Goal: Find specific page/section: Find specific page/section

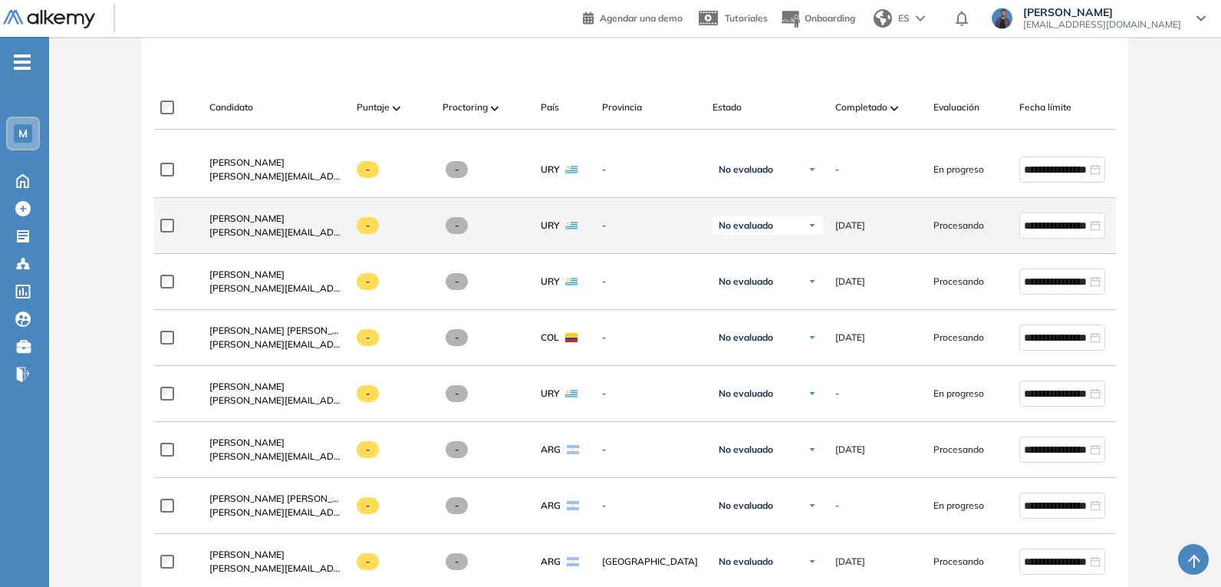
scroll to position [230, 0]
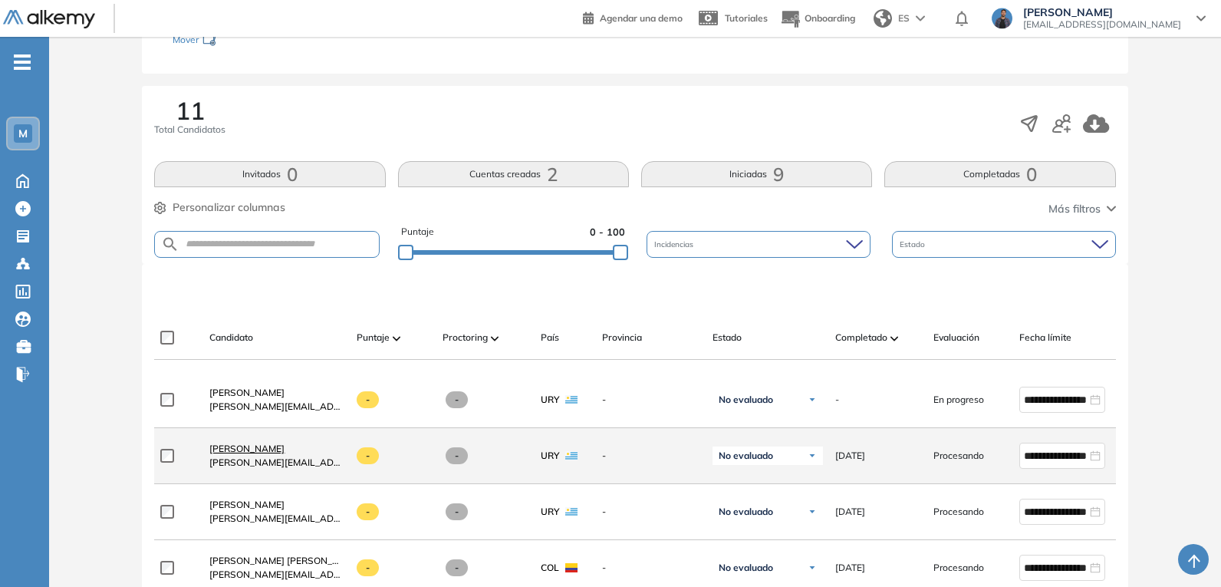
click at [238, 454] on span "[PERSON_NAME]" at bounding box center [246, 448] width 75 height 12
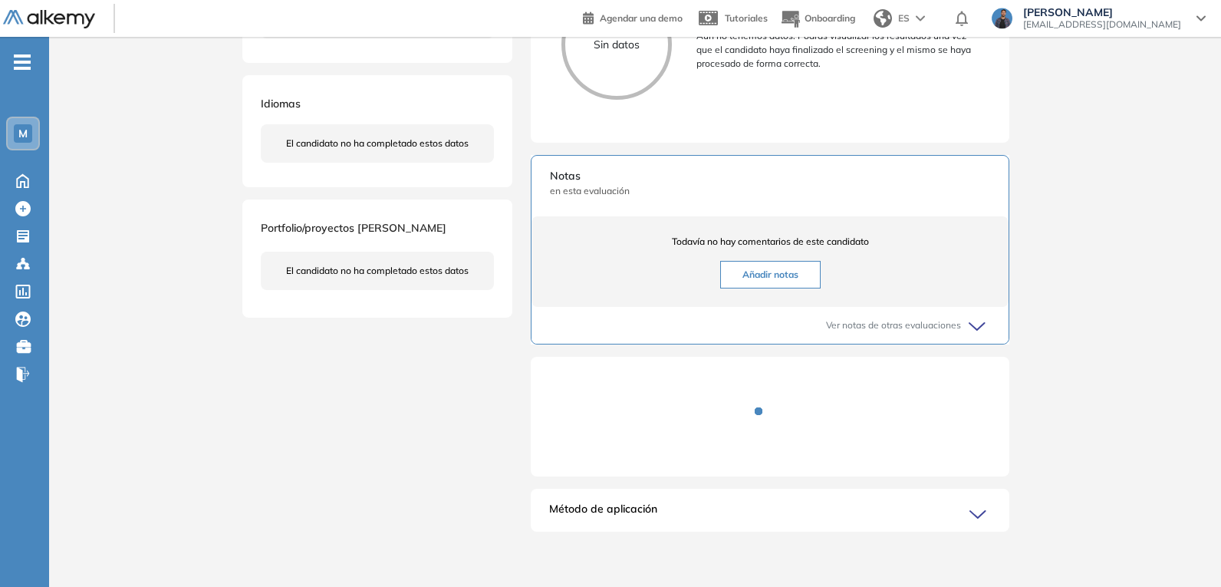
scroll to position [382, 0]
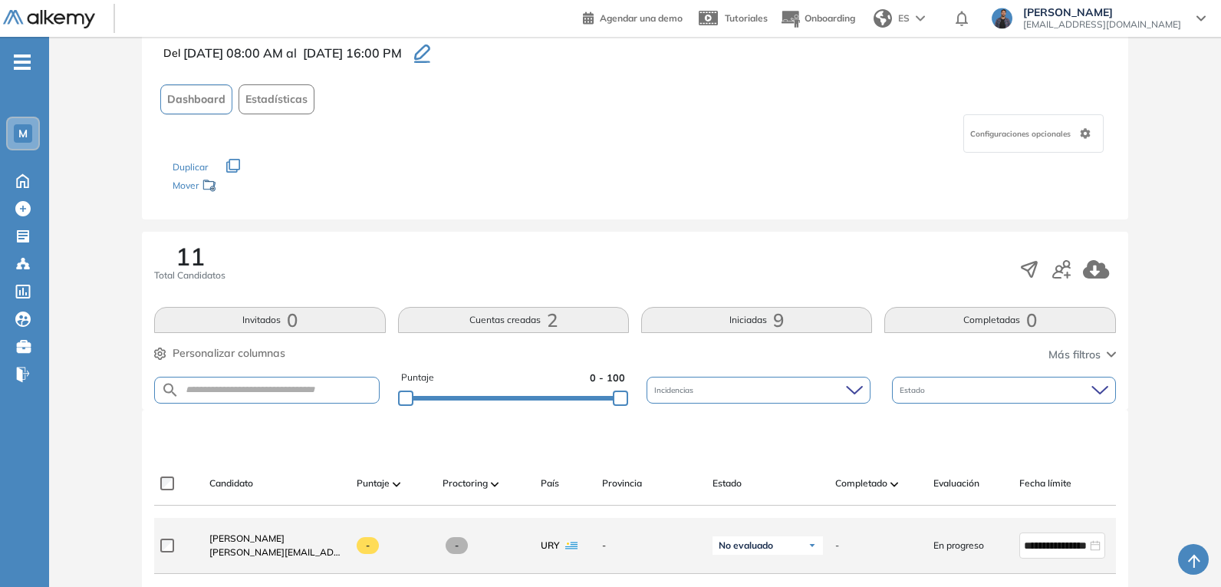
scroll to position [383, 0]
